Goal: Check status

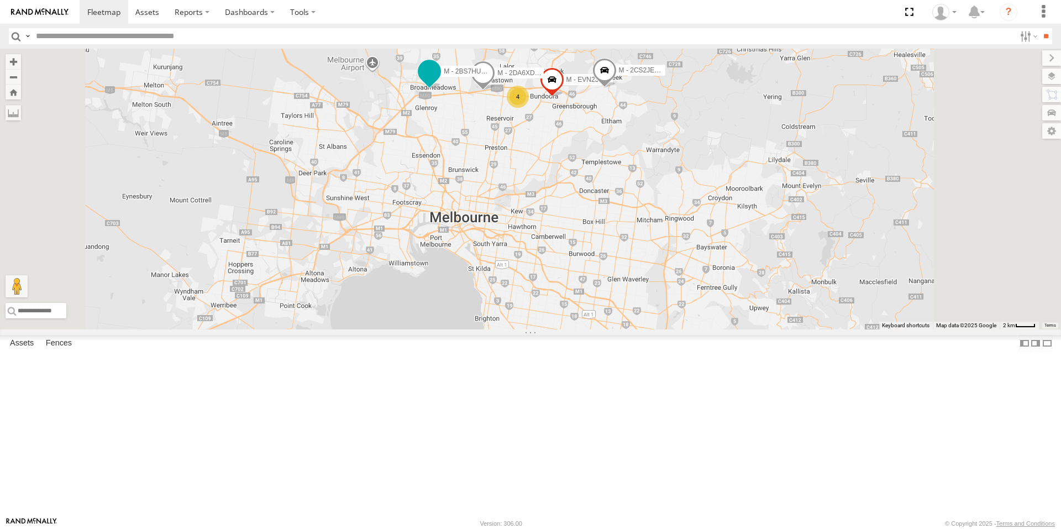
click at [439, 81] on span at bounding box center [430, 71] width 20 height 20
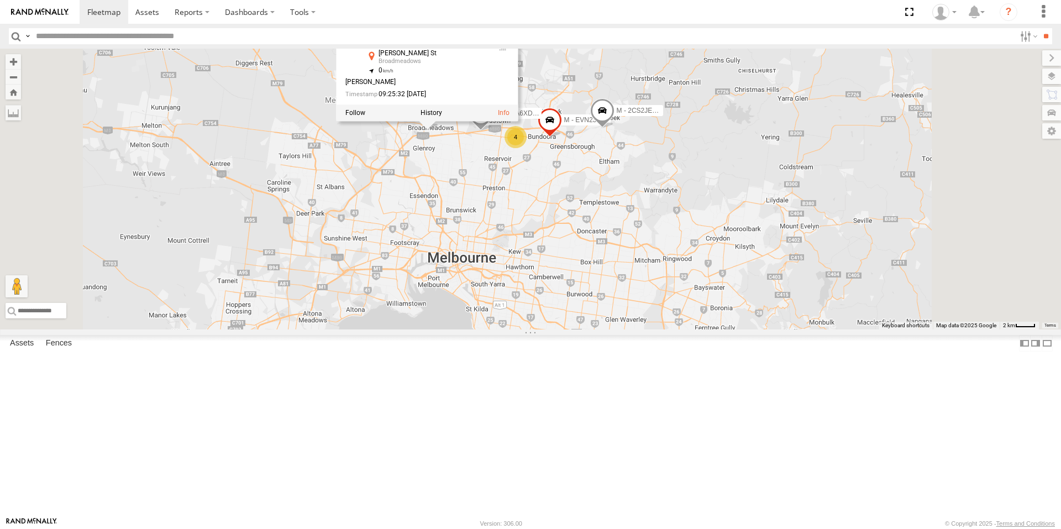
click at [549, 261] on div "B - DG93WL - [PERSON_NAME] M - EVN23K - [PERSON_NAME] M - 2DA6XD - [PERSON_NAME…" at bounding box center [530, 189] width 1061 height 281
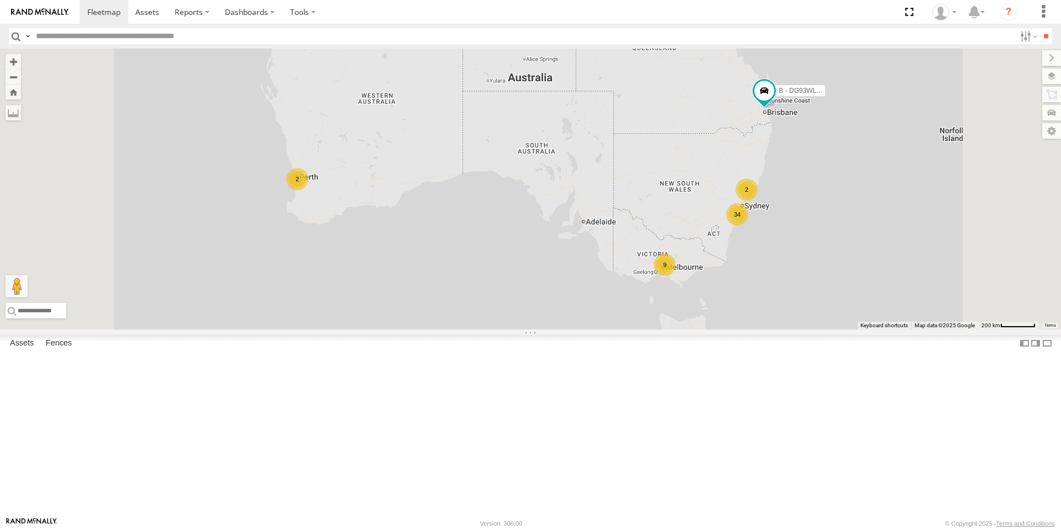
click at [676, 276] on div "9" at bounding box center [665, 265] width 22 height 22
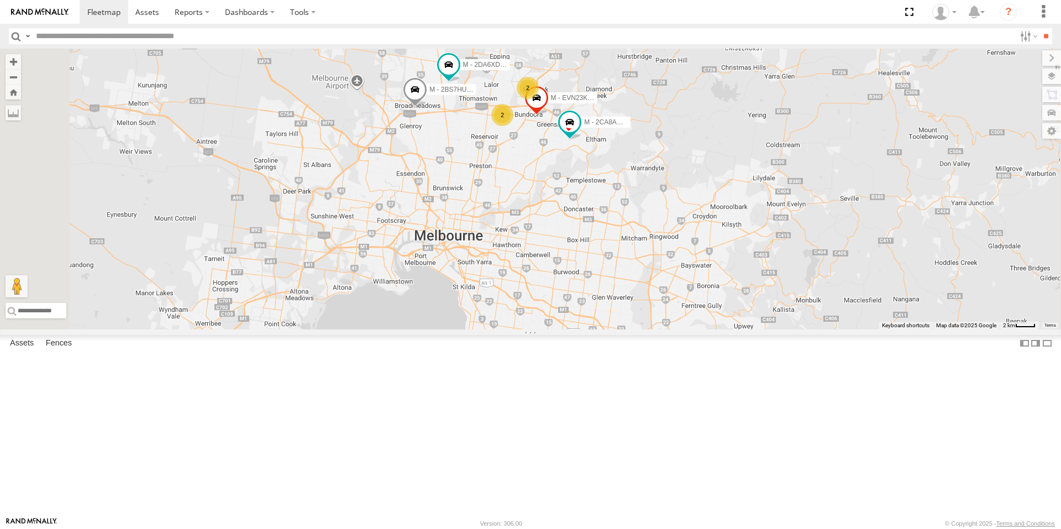
click at [661, 149] on div "B - DG93WL - [PERSON_NAME] M - 2DA6XD - [PERSON_NAME] M - 2BS7HU - [PERSON_NAME…" at bounding box center [530, 189] width 1061 height 281
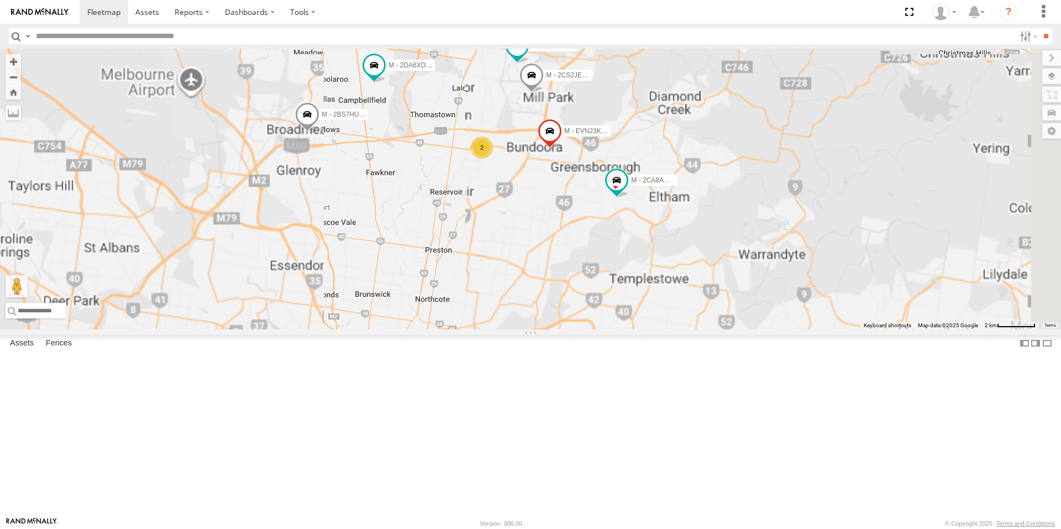
click at [527, 56] on span at bounding box center [517, 46] width 20 height 20
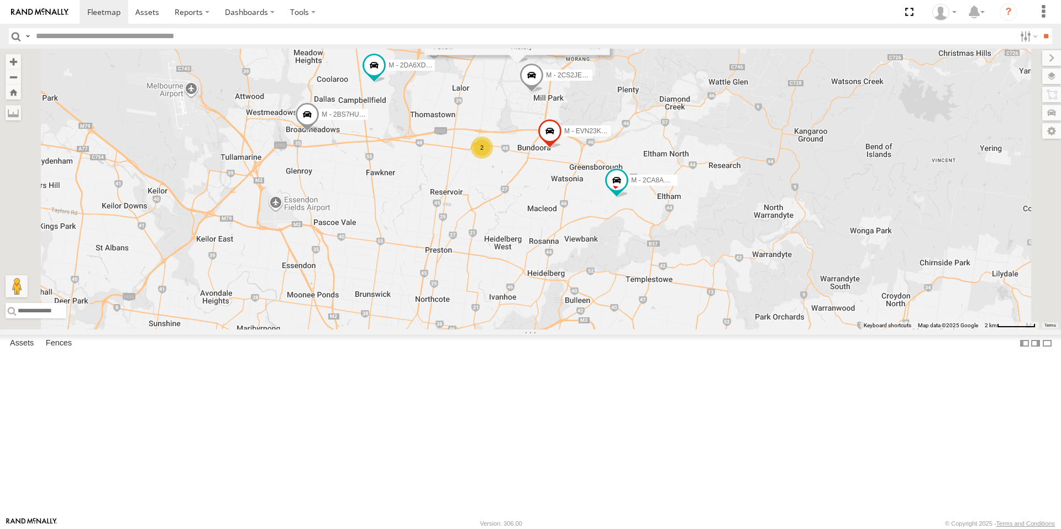
click at [627, 192] on div "B - DG93WL - [PERSON_NAME] M - 2DA6XD - [PERSON_NAME] M - 2BS7HU - [PERSON_NAME…" at bounding box center [530, 189] width 1061 height 281
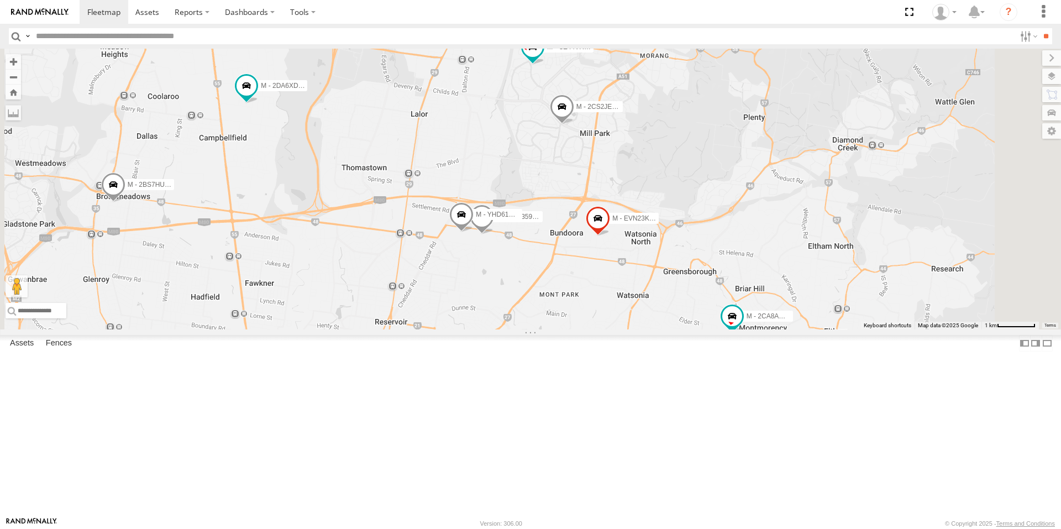
click at [574, 124] on span at bounding box center [562, 110] width 24 height 30
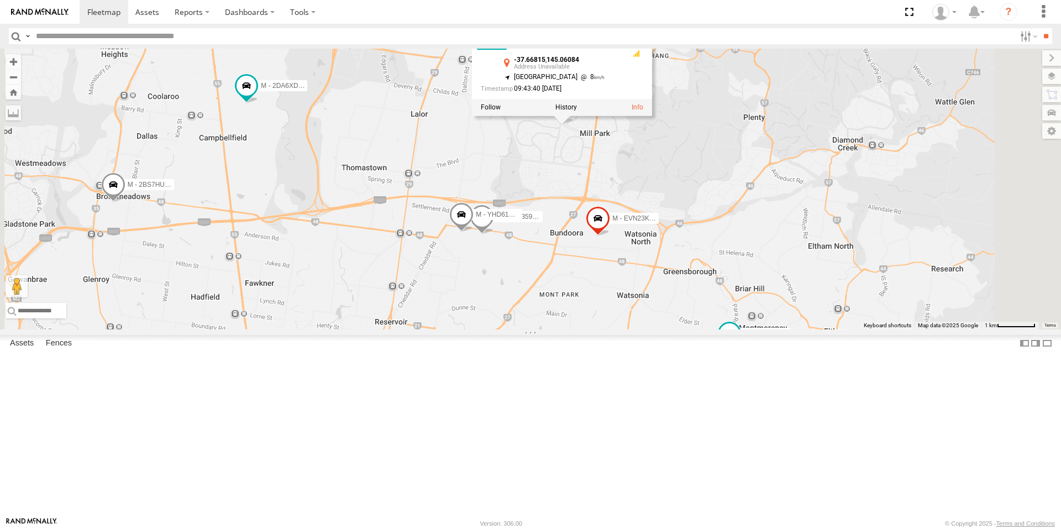
click at [626, 245] on div "B - DG93WL - [PERSON_NAME] M - 2DA6XD - [PERSON_NAME] M - 2BS7HU - [PERSON_NAME…" at bounding box center [530, 189] width 1061 height 281
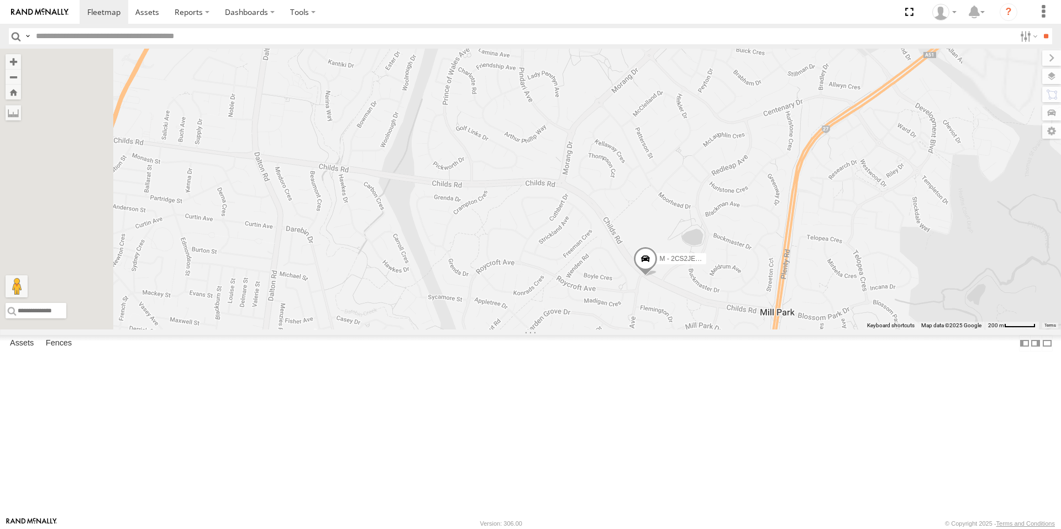
drag, startPoint x: 641, startPoint y: 154, endPoint x: 688, endPoint y: 317, distance: 169.3
click at [688, 317] on div "B - DG93WL - [PERSON_NAME] M - 2DA6XD - [PERSON_NAME] M - 2BS7HU - [PERSON_NAME…" at bounding box center [530, 189] width 1061 height 281
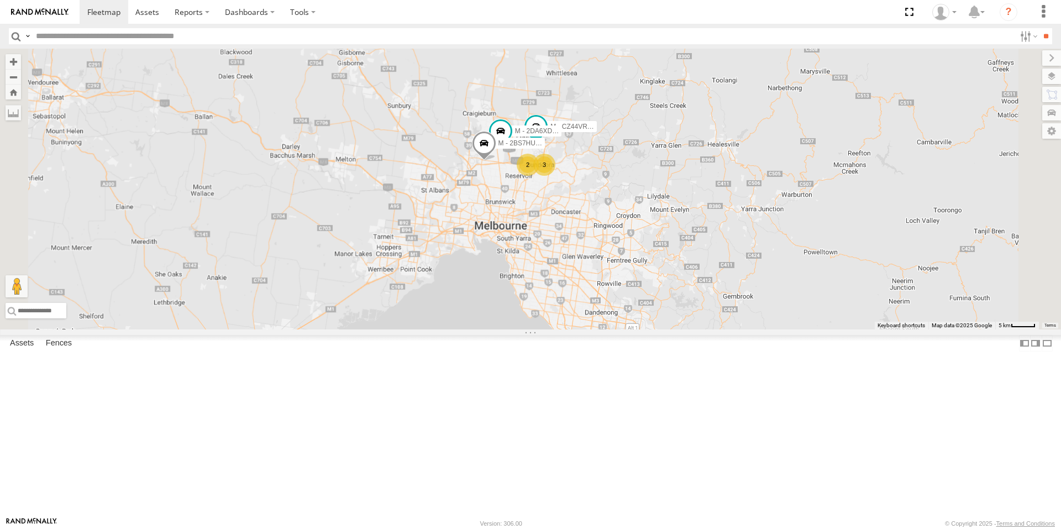
drag, startPoint x: 801, startPoint y: 437, endPoint x: 795, endPoint y: 318, distance: 119.0
click at [795, 318] on div "B - DG93WL - [PERSON_NAME] M - 2DA6XD - [PERSON_NAME] M - 2BS7HU - [PERSON_NAME…" at bounding box center [530, 189] width 1061 height 281
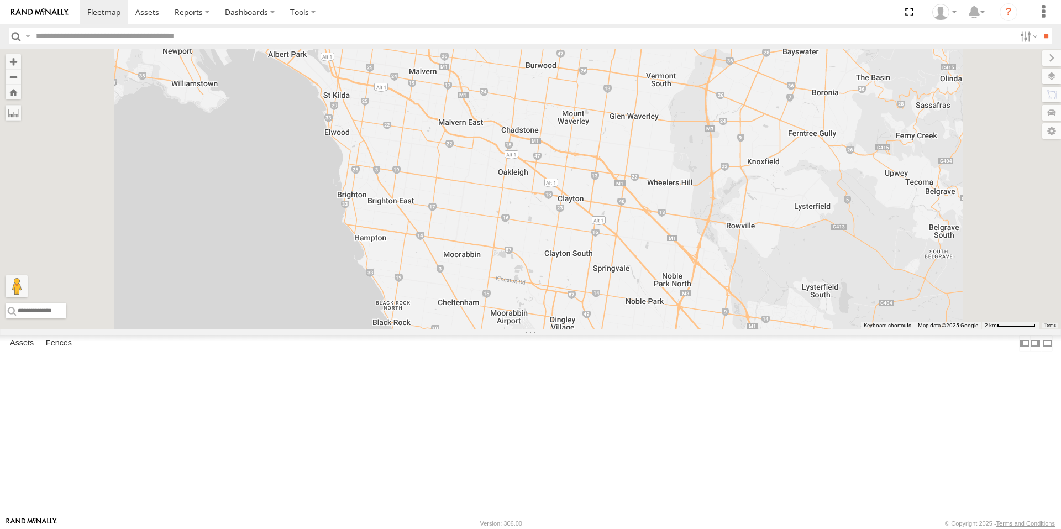
drag, startPoint x: 753, startPoint y: 416, endPoint x: 743, endPoint y: 212, distance: 204.2
click at [743, 212] on div "B - DG93WL - [PERSON_NAME] M - 2DA6XD - [PERSON_NAME] M - 2BS7HU - [PERSON_NAME…" at bounding box center [530, 189] width 1061 height 281
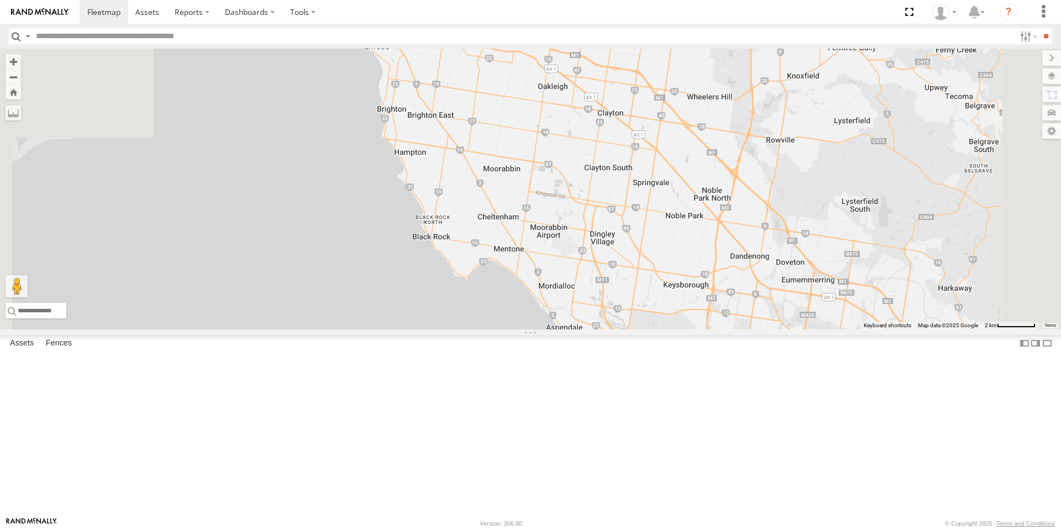
drag, startPoint x: 685, startPoint y: 353, endPoint x: 722, endPoint y: 285, distance: 76.7
click at [722, 285] on div "B - DG93WL - [PERSON_NAME] M - 2DA6XD - [PERSON_NAME] M - 2BS7HU - [PERSON_NAME…" at bounding box center [530, 189] width 1061 height 281
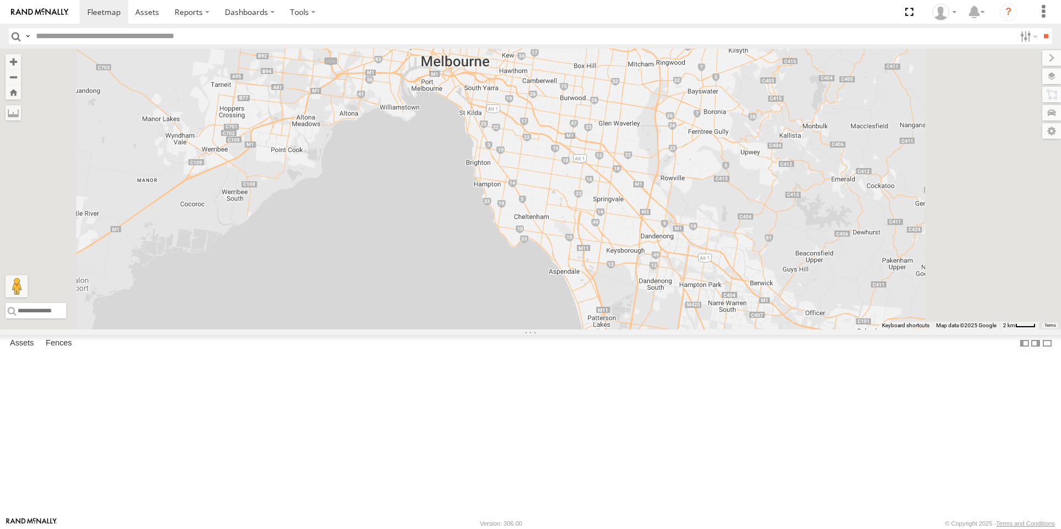
click at [704, 359] on span at bounding box center [691, 344] width 24 height 30
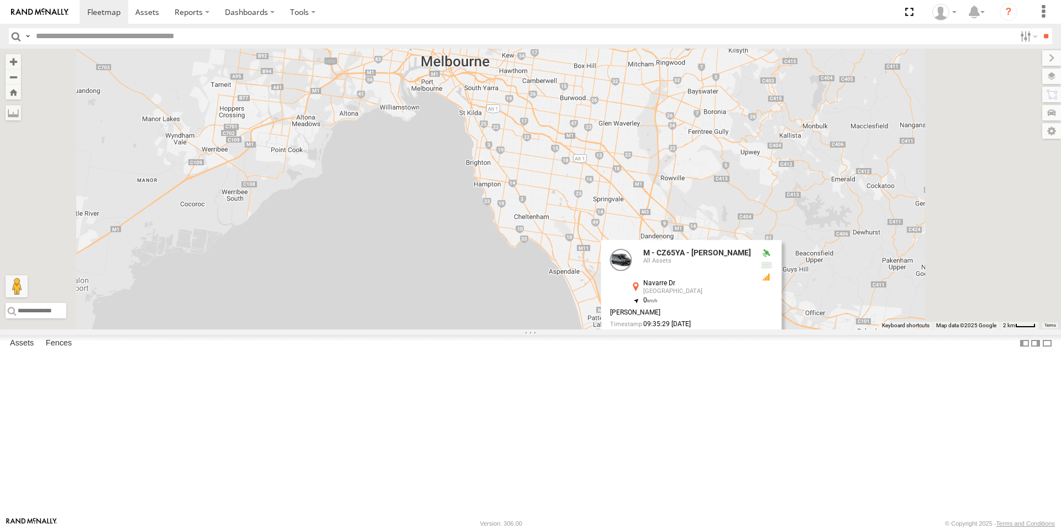
click at [644, 329] on div "B - DG93WL - [PERSON_NAME] M - 2DA6XD - [PERSON_NAME] M - 2BS7HU - [PERSON_NAME…" at bounding box center [530, 189] width 1061 height 281
